Goal: Transaction & Acquisition: Purchase product/service

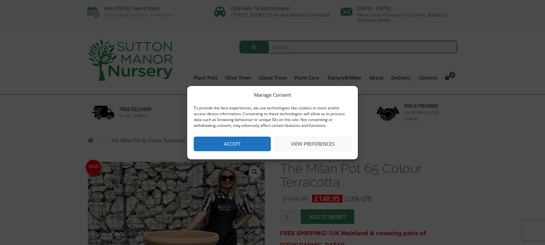
click at [254, 142] on button "Accept" at bounding box center [232, 144] width 77 height 15
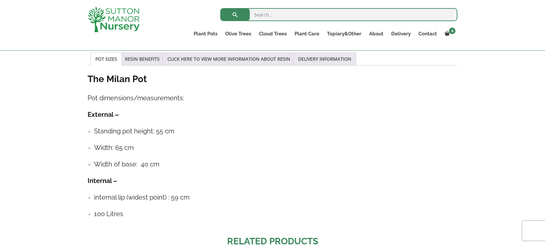
scroll to position [344, 0]
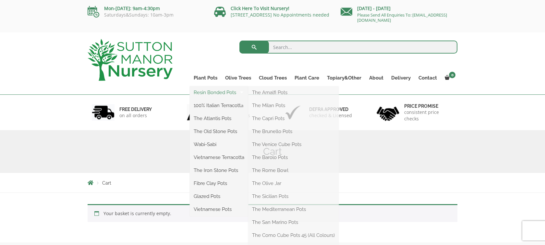
click at [219, 93] on link "Resin Bonded Pots" at bounding box center [219, 93] width 58 height 10
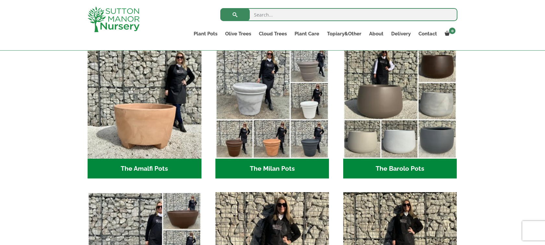
scroll to position [204, 0]
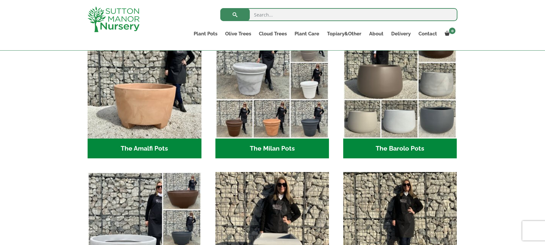
click at [278, 143] on h2 "The Milan Pots (35)" at bounding box center [272, 149] width 114 height 20
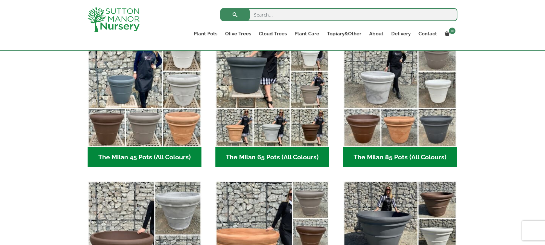
scroll to position [188, 0]
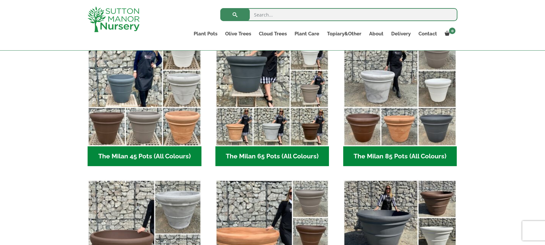
click at [373, 156] on h2 "The Milan 85 Pots (All Colours) (6)" at bounding box center [400, 156] width 114 height 20
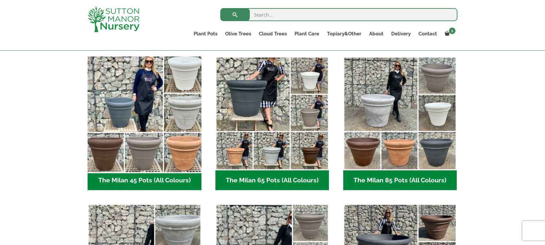
scroll to position [164, 0]
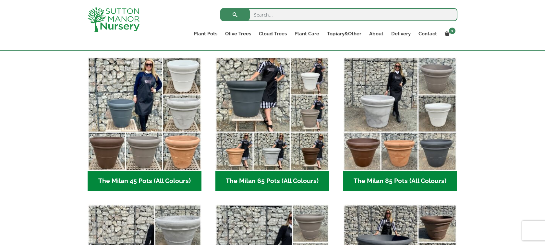
click at [251, 179] on h2 "The Milan 65 Pots (All Colours) (6)" at bounding box center [272, 181] width 114 height 20
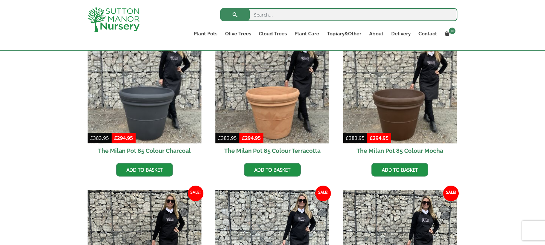
scroll to position [187, 0]
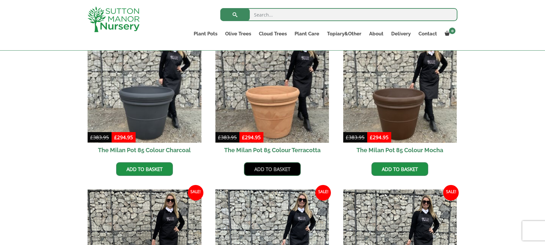
click at [289, 166] on link "Add to basket" at bounding box center [272, 169] width 57 height 14
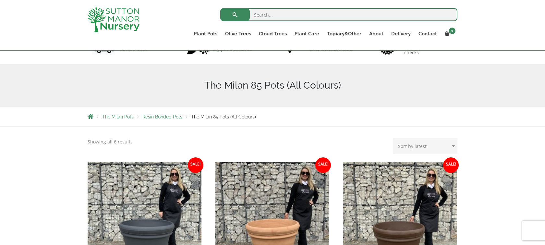
scroll to position [50, 0]
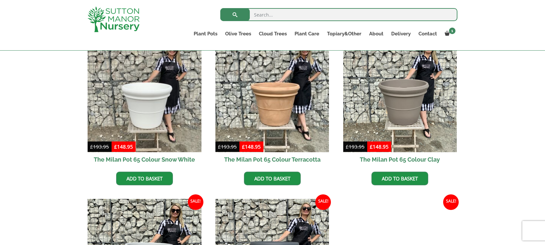
scroll to position [179, 0]
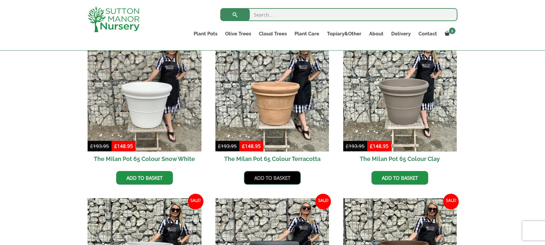
click at [267, 179] on link "Add to basket" at bounding box center [272, 178] width 57 height 14
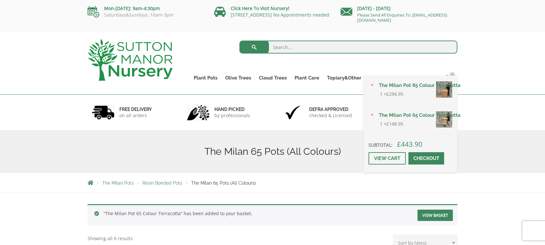
click at [449, 73] on span "2" at bounding box center [452, 75] width 6 height 6
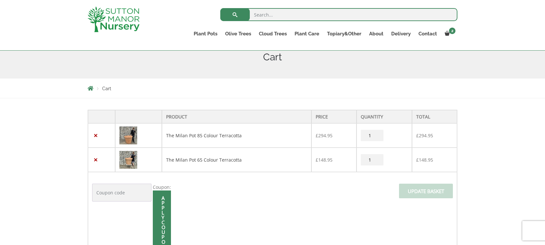
scroll to position [84, 0]
click at [95, 134] on link "×" at bounding box center [95, 134] width 7 height 7
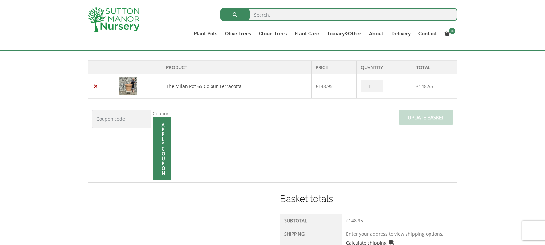
scroll to position [160, 0]
type input "2"
click at [376, 84] on input "2" at bounding box center [372, 84] width 23 height 11
click at [426, 115] on input "Update basket" at bounding box center [426, 116] width 54 height 15
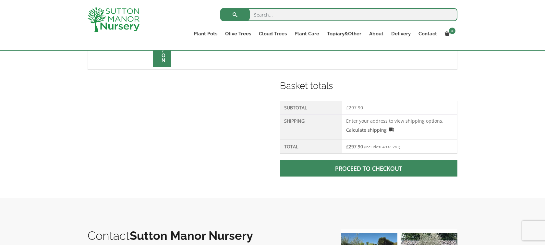
scroll to position [274, 0]
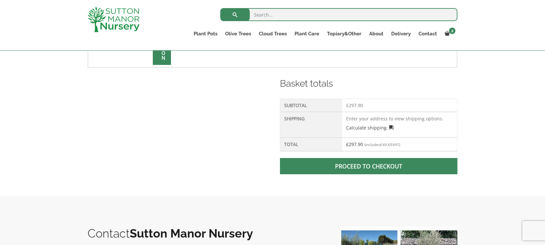
click at [359, 167] on link "Proceed to checkout" at bounding box center [368, 166] width 177 height 16
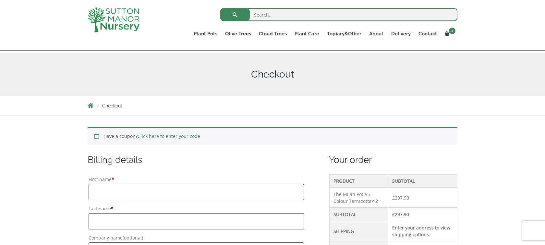
scroll to position [102, 0]
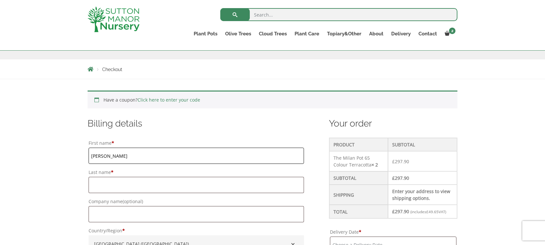
type input "[PERSON_NAME]"
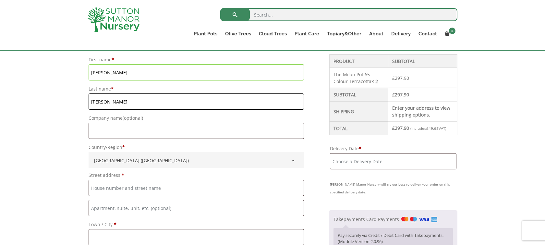
scroll to position [194, 0]
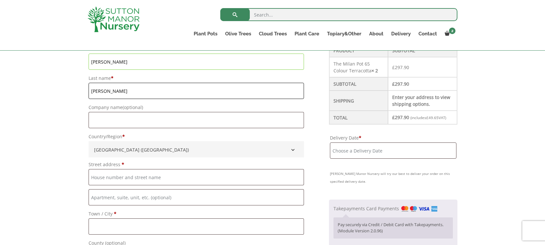
type input "[PERSON_NAME]"
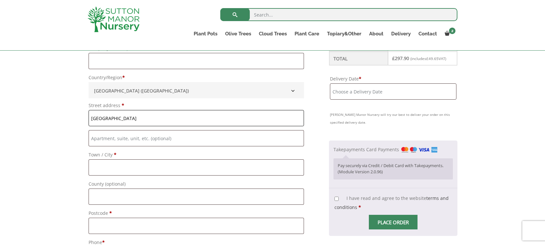
scroll to position [258, 0]
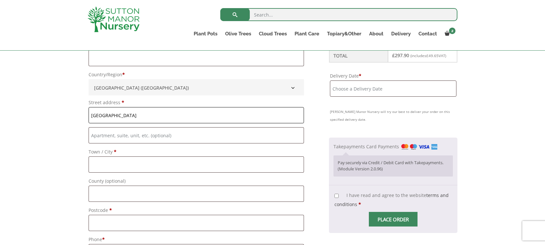
type input "[GEOGRAPHIC_DATA]"
drag, startPoint x: 183, startPoint y: 136, endPoint x: 111, endPoint y: 136, distance: 72.3
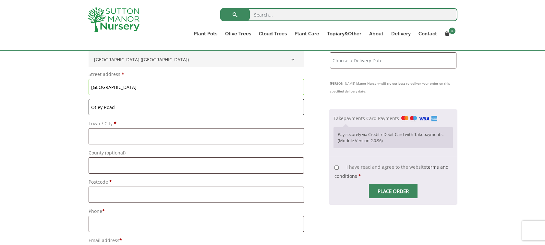
scroll to position [285, 0]
type input "Otley Road"
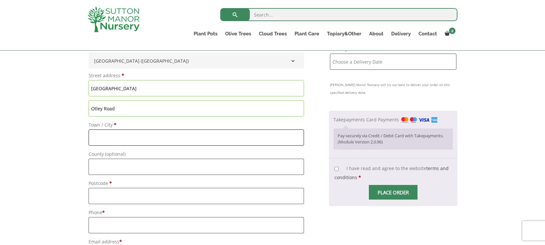
scroll to position [285, 0]
type input "E"
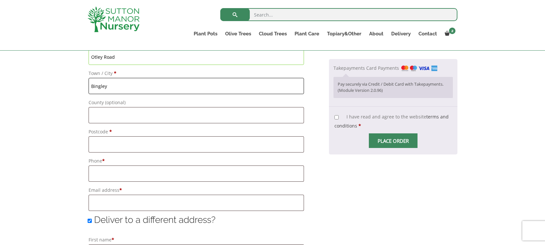
scroll to position [337, 0]
type input "Bingley"
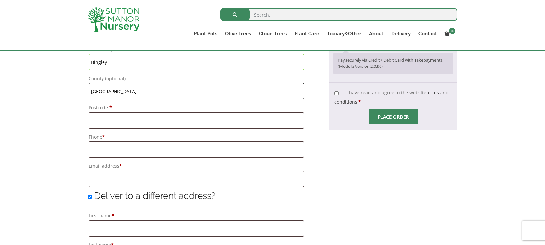
type input "[GEOGRAPHIC_DATA]"
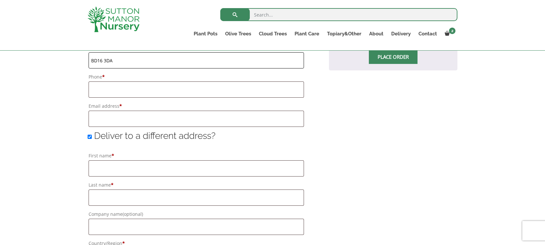
scroll to position [420, 0]
type input "BD16 3DA"
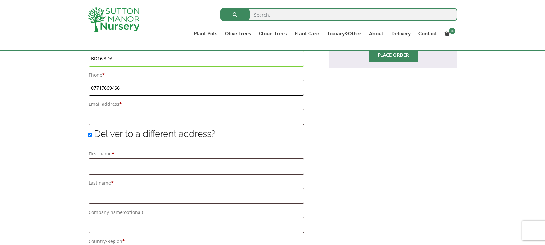
scroll to position [421, 0]
type input "07717669466"
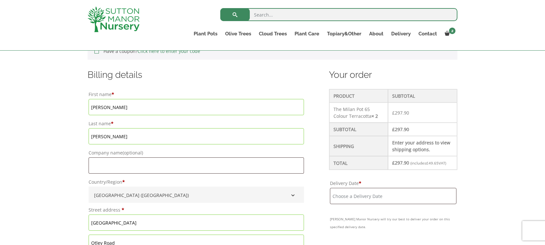
scroll to position [158, 0]
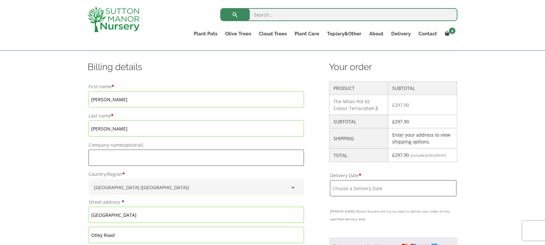
type input "[EMAIL_ADDRESS][DOMAIN_NAME]"
click at [408, 190] on input "Delivery Date *" at bounding box center [393, 188] width 127 height 16
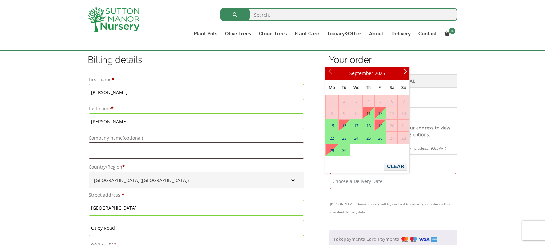
scroll to position [166, 0]
click at [358, 124] on link "17" at bounding box center [356, 125] width 12 height 12
type input "[DATE]"
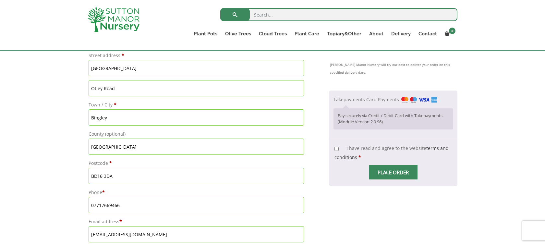
scroll to position [325, 0]
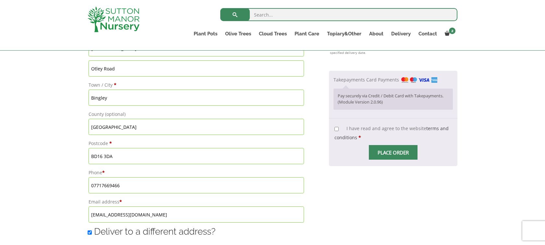
click at [334, 129] on input "I have read and agree to the website terms and conditions *" at bounding box center [336, 129] width 4 height 4
checkbox input "true"
click at [386, 154] on input "Place order" at bounding box center [393, 152] width 49 height 15
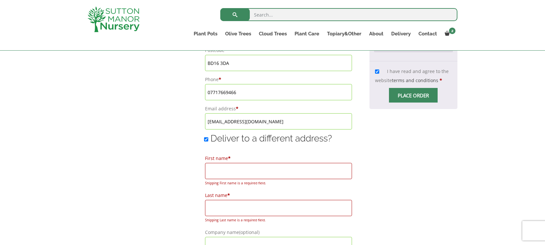
scroll to position [420, 0]
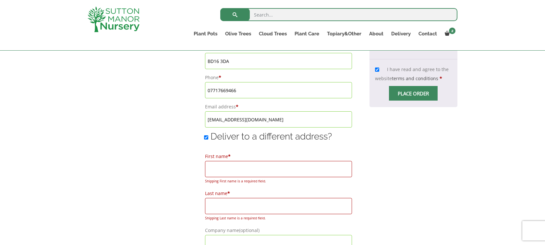
click at [204, 138] on input "Deliver to a different address?" at bounding box center [206, 137] width 4 height 4
checkbox input "false"
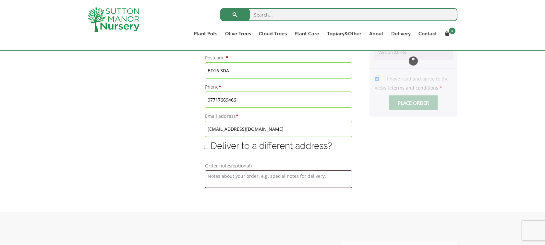
scroll to position [410, 0]
type input "[DATE]"
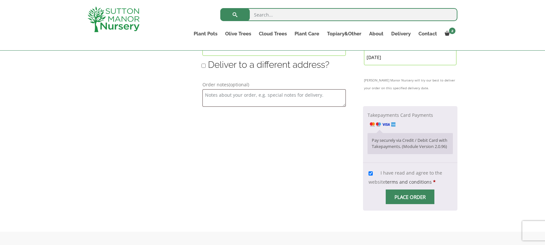
scroll to position [493, 0]
click at [410, 196] on span "Checkout" at bounding box center [410, 196] width 0 height 0
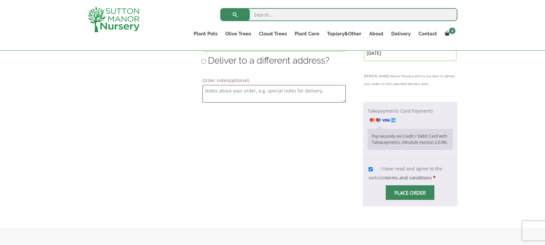
scroll to position [496, 0]
click at [405, 188] on input "Place order" at bounding box center [410, 192] width 49 height 15
